Goal: Find specific page/section: Find specific page/section

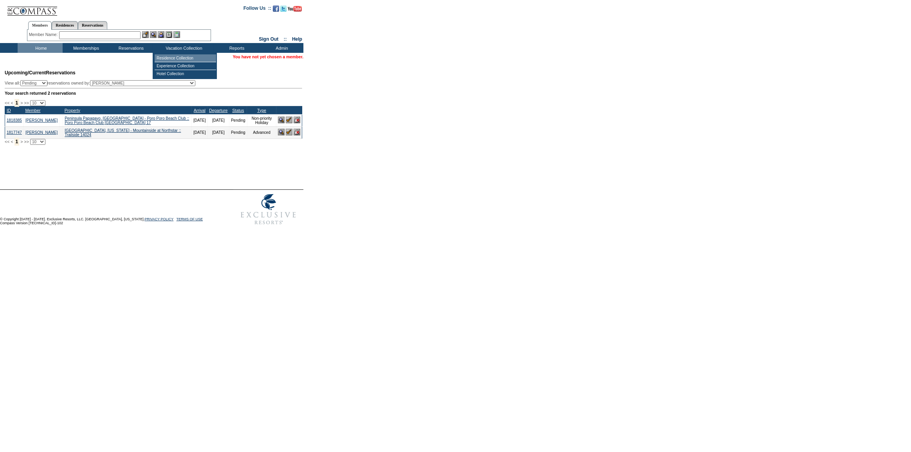
click at [181, 58] on td "Residence Collection" at bounding box center [185, 58] width 61 height 8
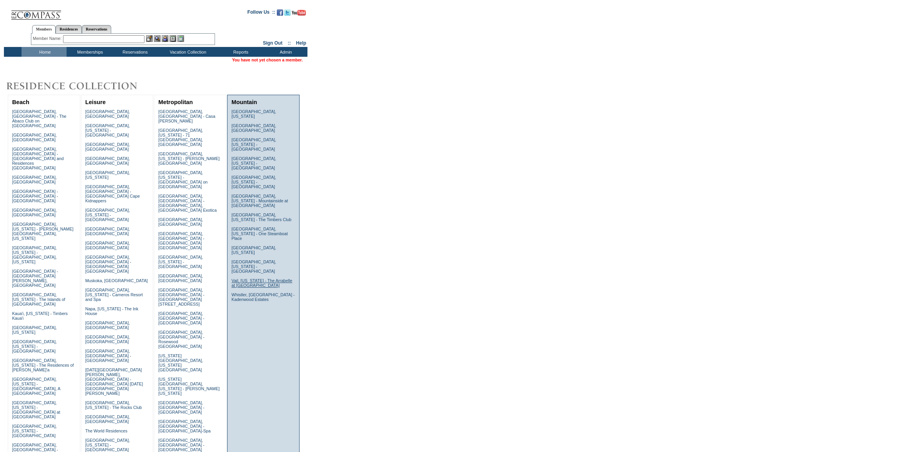
click at [247, 278] on link "Vail, [US_STATE] - The Arrabelle at [GEOGRAPHIC_DATA]" at bounding box center [261, 282] width 61 height 9
